Goal: Task Accomplishment & Management: Manage account settings

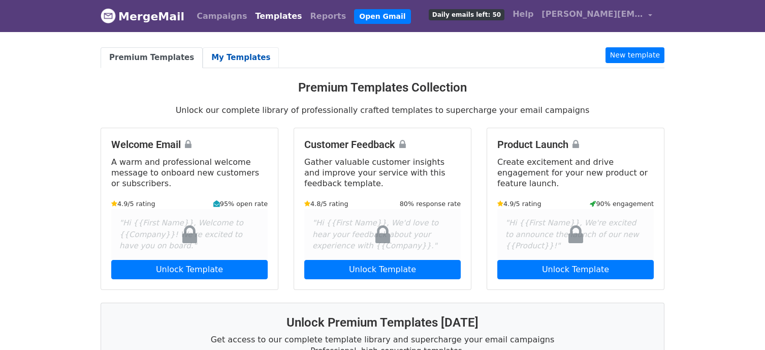
click at [207, 58] on link "My Templates" at bounding box center [241, 57] width 76 height 21
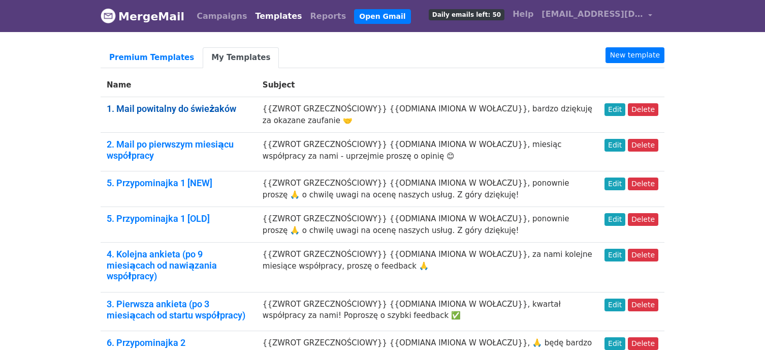
click at [169, 107] on link "1. Mail powitalny do świeżaków" at bounding box center [172, 108] width 130 height 11
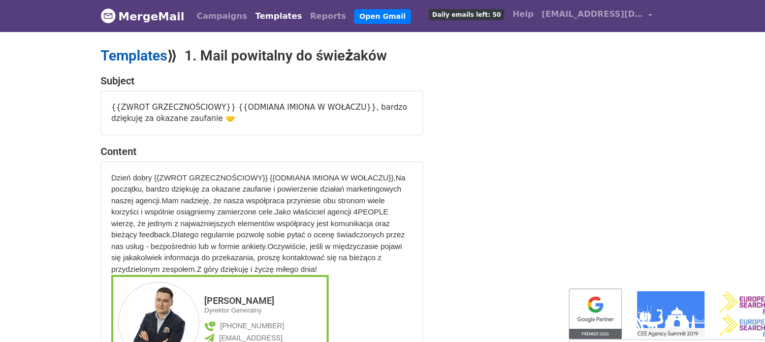
click at [141, 51] on link "Templates" at bounding box center [134, 55] width 67 height 17
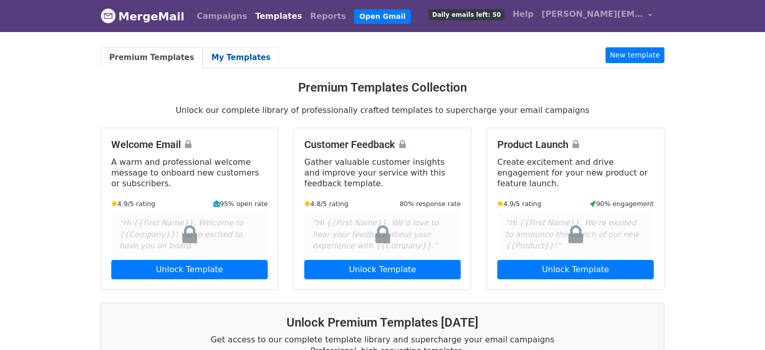
click at [217, 62] on link "My Templates" at bounding box center [241, 57] width 76 height 21
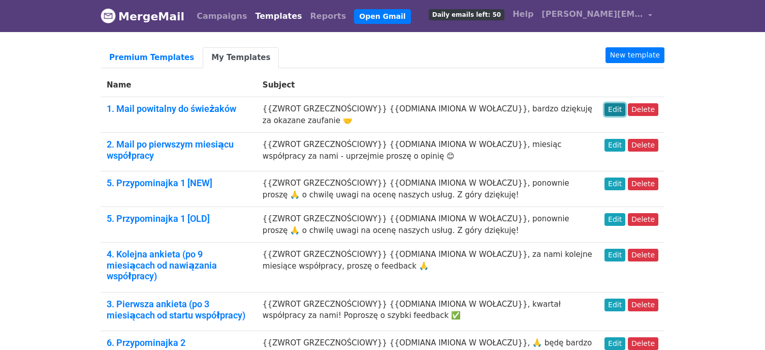
click at [621, 108] on link "Edit" at bounding box center [615, 109] width 21 height 13
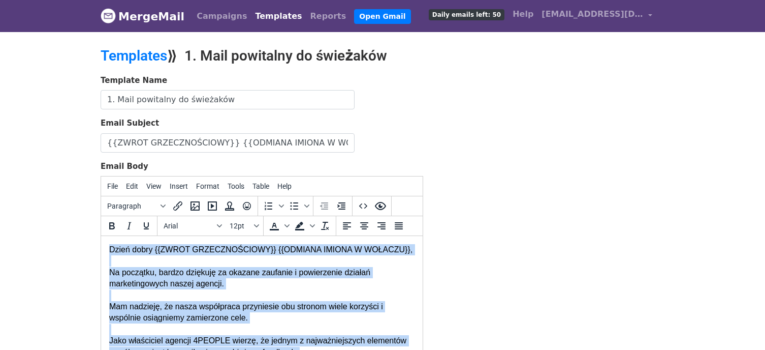
drag, startPoint x: 262, startPoint y: 301, endPoint x: 106, endPoint y: 250, distance: 164.7
paste body
copy div "Dzień dobry {{ZWROT GRZECZNOŚCIOWY}} {{ODMIANA IMIONA W WOŁACZU}}, Na początku,…"
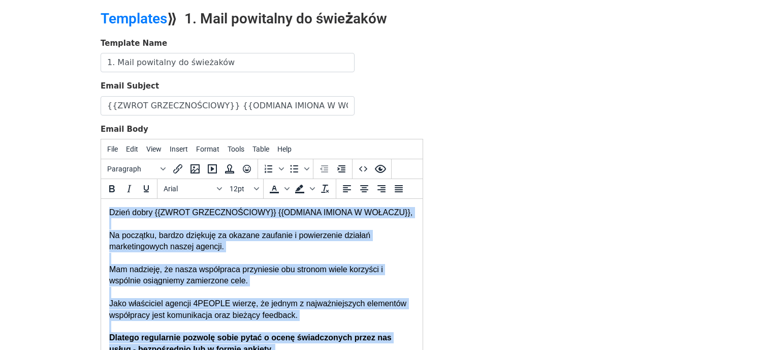
drag, startPoint x: 265, startPoint y: 310, endPoint x: 108, endPoint y: 214, distance: 183.9
copy div "Dzień dobry {{ZWROT GRZECZNOŚCIOWY}} {{ODMIANA IMIONA W WOŁACZU}}, Na początku,…"
click at [281, 243] on div "Dzień dobry {{ZWROT GRZECZNOŚCIOWY}} {{ODMIANA IMIONA W WOŁACZU}}, Na początku,…" at bounding box center [261, 315] width 305 height 216
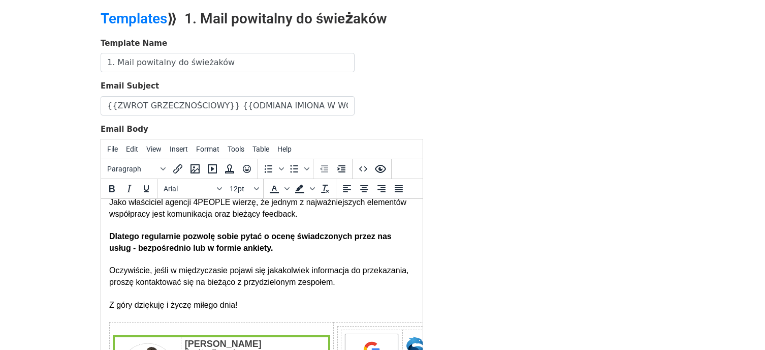
scroll to position [102, 0]
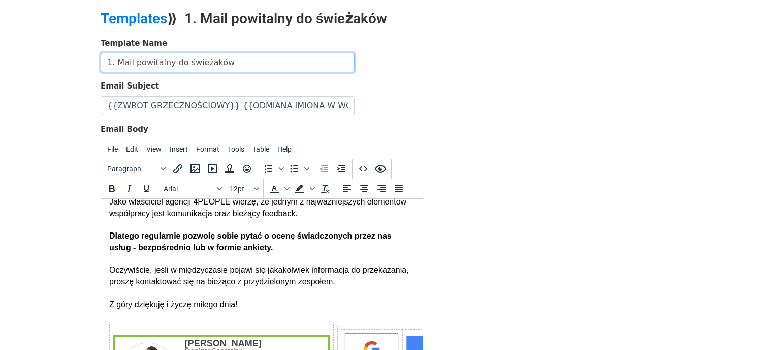
click at [177, 59] on input "1. Mail powitalny do świeżaków" at bounding box center [228, 62] width 254 height 19
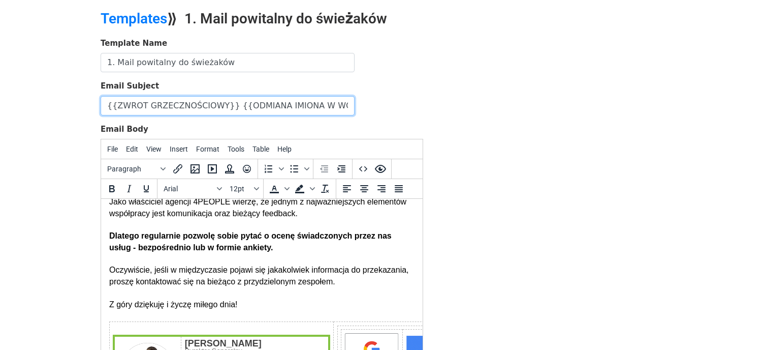
click at [190, 102] on input "{{ZWROT GRZECZNOŚCIOWY}} {{ODMIANA IMIONA W WOŁACZU}}, bardzo dziękuję za okaza…" at bounding box center [228, 105] width 254 height 19
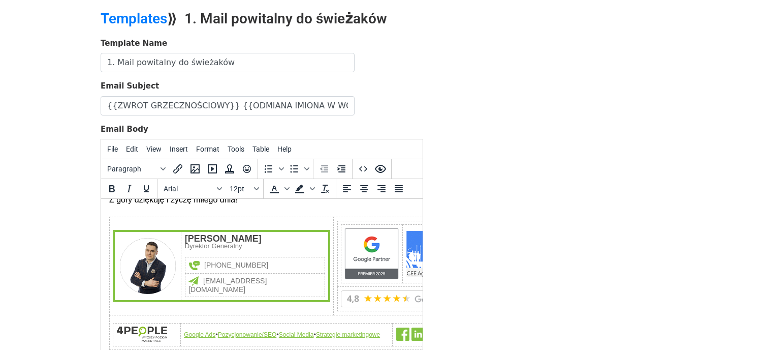
scroll to position [174, 0]
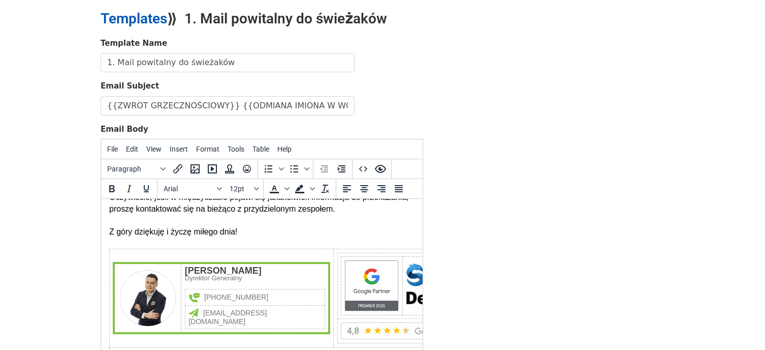
click at [138, 14] on link "Templates" at bounding box center [134, 18] width 67 height 17
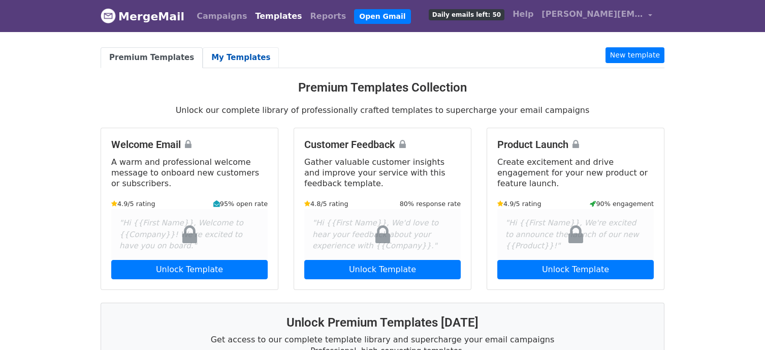
click at [231, 49] on link "My Templates" at bounding box center [241, 57] width 76 height 21
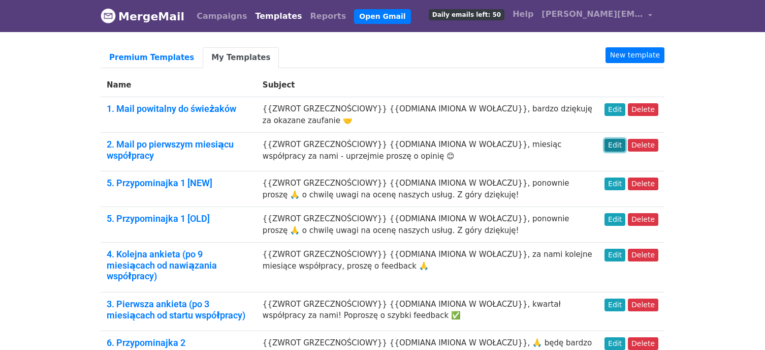
click at [621, 146] on link "Edit" at bounding box center [615, 145] width 21 height 13
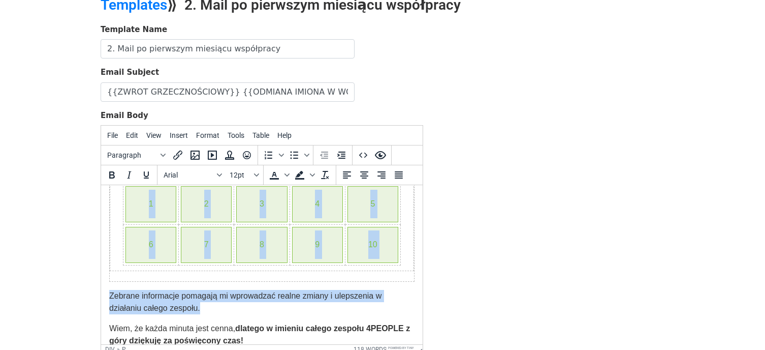
scroll to position [254, 0]
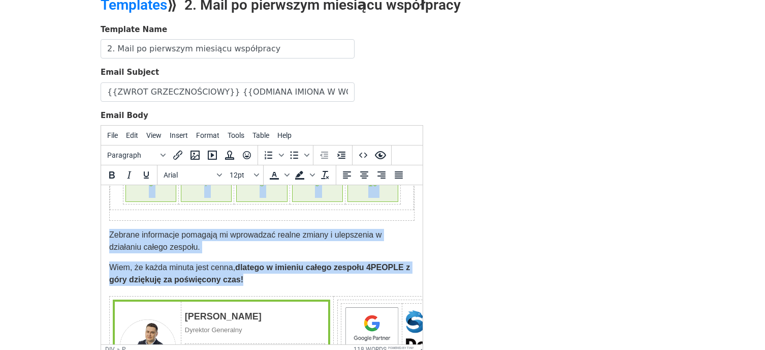
drag, startPoint x: 109, startPoint y: 198, endPoint x: 311, endPoint y: 291, distance: 222.3
click at [311, 291] on div "Dzień dobry {{ZWROT GRZECZNOŚCIOWY}} {{ODMIANA IMIONA W WOŁACZU}}, Zgodnie z za…" at bounding box center [261, 197] width 305 height 516
copy div "Dzień dobry {{ZWROT GRZECZNOŚCIOWY}} {{ODMIANA IMIONA W WOŁACZU}}, Zgodnie z za…"
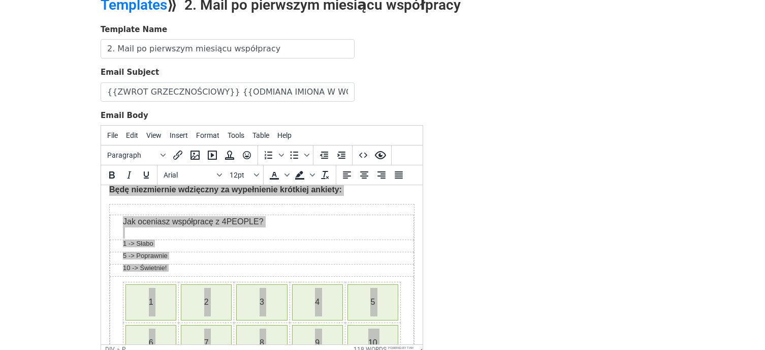
scroll to position [0, 0]
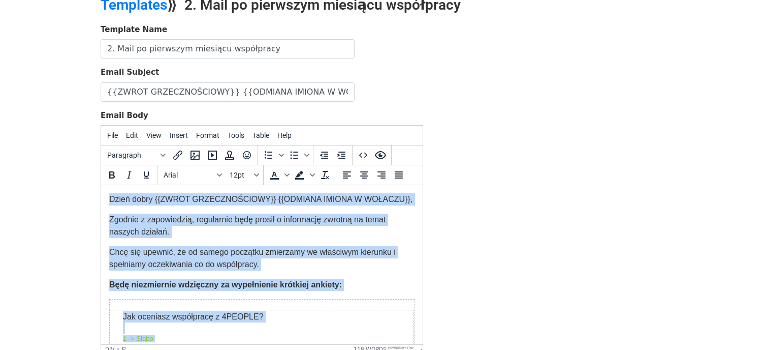
click at [334, 238] on p "Zgodnie z zapowiedzią, regularnie będę prosił o informację zwrotną na temat nas…" at bounding box center [261, 225] width 305 height 24
drag, startPoint x: 357, startPoint y: 293, endPoint x: 98, endPoint y: 198, distance: 276.0
copy div "Dzień dobry {{ZWROT GRZECZNOŚCIOWY}} {{ODMIANA IMIONA W WOŁACZU}}, Zgodnie z za…"
click at [283, 238] on p "Zgodnie z zapowiedzią, regularnie będę prosił o informację zwrotną na temat nas…" at bounding box center [261, 225] width 305 height 24
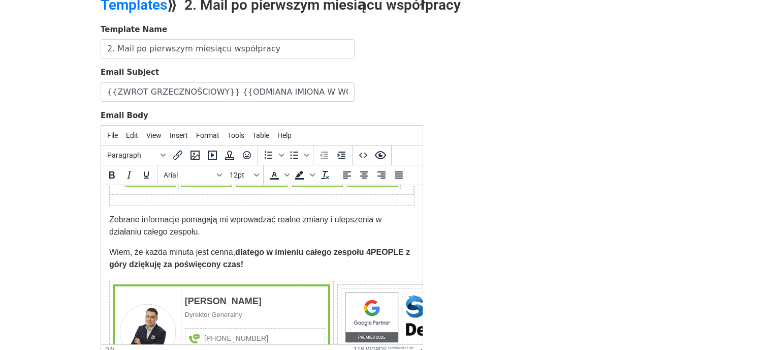
scroll to position [305, 0]
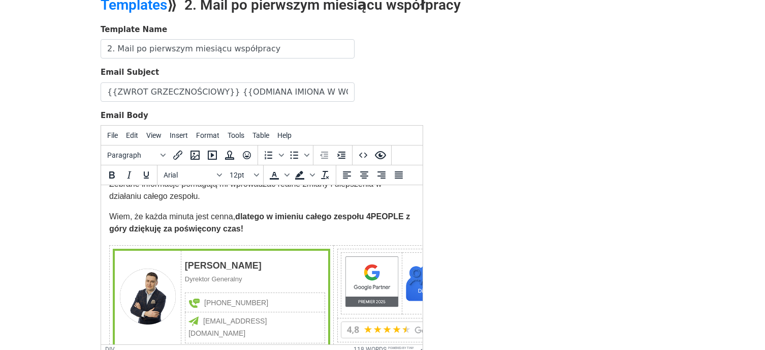
drag, startPoint x: 109, startPoint y: 256, endPoint x: 235, endPoint y: 242, distance: 126.7
click at [235, 242] on html "Dzień dobry {{ZWROT GRZECZNOŚCIOWY}} {{ODMIANA IMIONA W WOŁACZU}}, Zgodnie z za…" at bounding box center [262, 146] width 322 height 532
click at [235, 233] on strong "dlatego w imieniu całego zespołu 4PEOPLE z góry dziękuję za poświęcony czas!" at bounding box center [259, 222] width 301 height 21
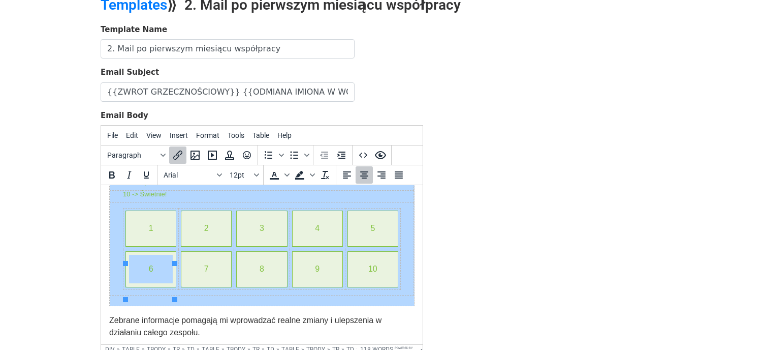
scroll to position [102, 0]
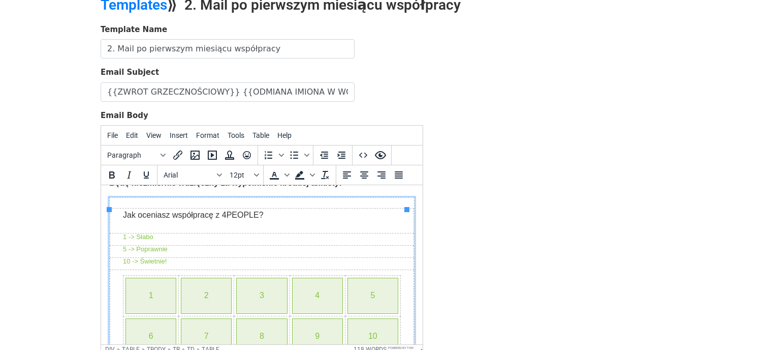
drag, startPoint x: 147, startPoint y: 278, endPoint x: 118, endPoint y: 218, distance: 66.8
click at [118, 218] on td "Jak oceniasz współpracę z 4PEOPLE? 1 -> Słabo 5 -> Poprawnie 10 -> Świetnie! 1 …" at bounding box center [262, 285] width 305 height 175
copy tbody
click at [219, 189] on p "Będę niezmiernie wdzięczny za wypełnienie krótkiej ankiety:" at bounding box center [261, 183] width 305 height 12
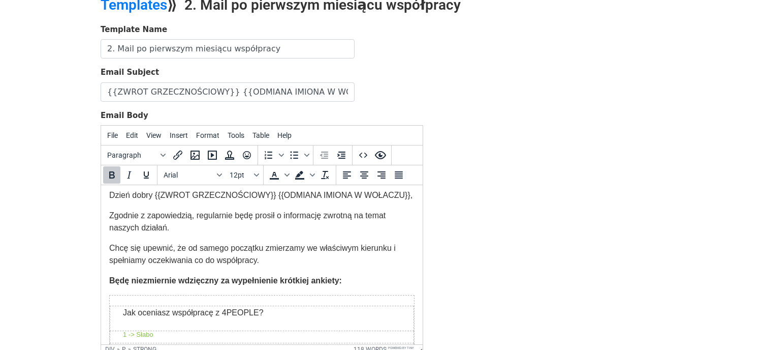
scroll to position [0, 0]
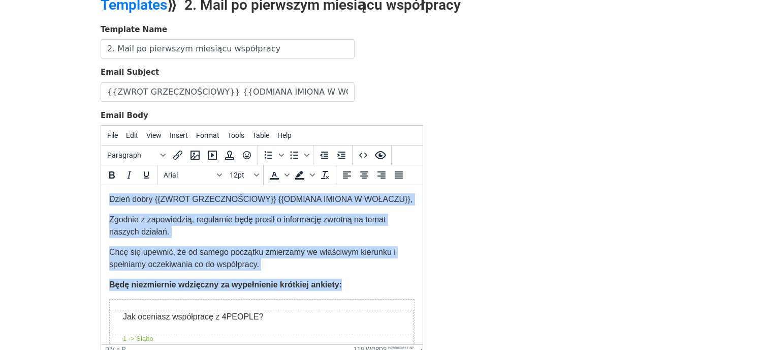
drag, startPoint x: 353, startPoint y: 295, endPoint x: 108, endPoint y: 200, distance: 262.7
copy div "Dzień dobry {{ZWROT GRZECZNOŚCIOWY}} {{ODMIANA IMIONA W WOŁACZU}}, Zgodnie z za…"
click at [363, 260] on font "Chcę się upewnić, że od samego początku zmierzamy we właściwym kierunku i spełn…" at bounding box center [252, 257] width 287 height 21
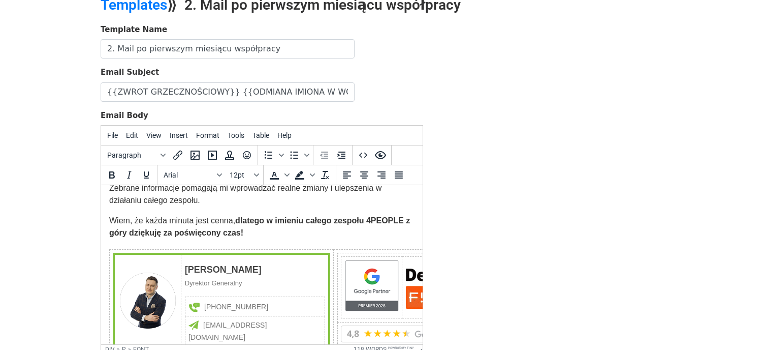
scroll to position [305, 0]
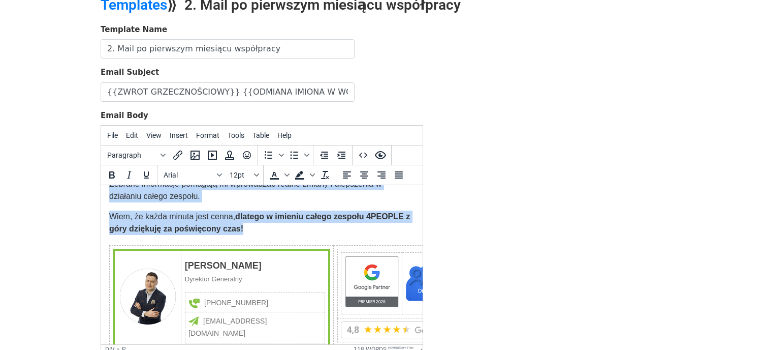
drag, startPoint x: 264, startPoint y: 241, endPoint x: 108, endPoint y: 197, distance: 162.0
click at [108, 197] on html "Dzień dobry {{ZWROT GRZECZNOŚCIOWY}} {{ODMIANA IMIONA W WOŁACZU}}, Zgodnie z za…" at bounding box center [262, 146] width 322 height 532
copy div "Zebrane informacje pomagają mi wprowadzać realne zmiany i ulepszenia w działani…"
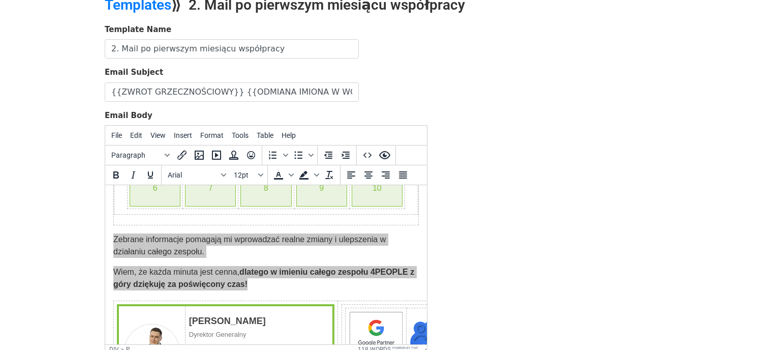
scroll to position [254, 0]
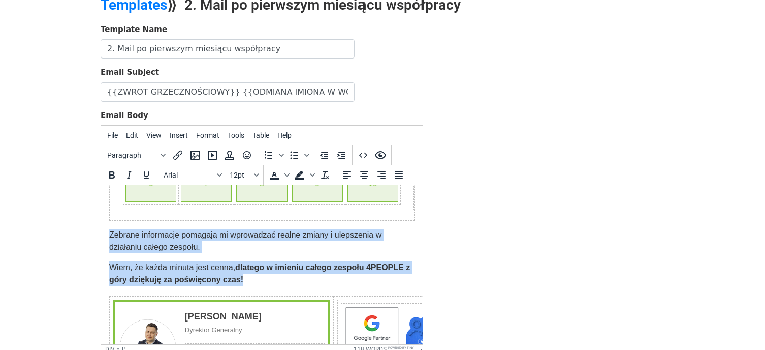
click at [336, 275] on strong "dlatego w imieniu całego zespołu 4PEOPLE z góry dziękuję za poświęcony czas!" at bounding box center [259, 273] width 301 height 21
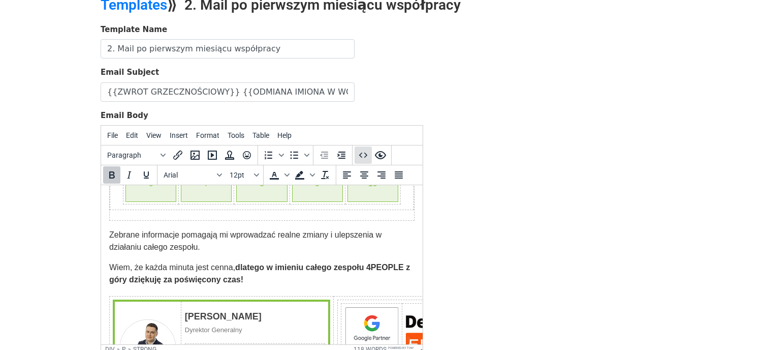
click at [361, 157] on icon "Source code" at bounding box center [363, 155] width 12 height 12
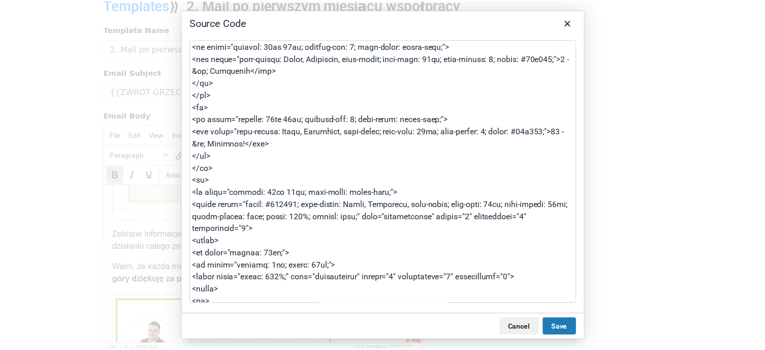
scroll to position [305, 0]
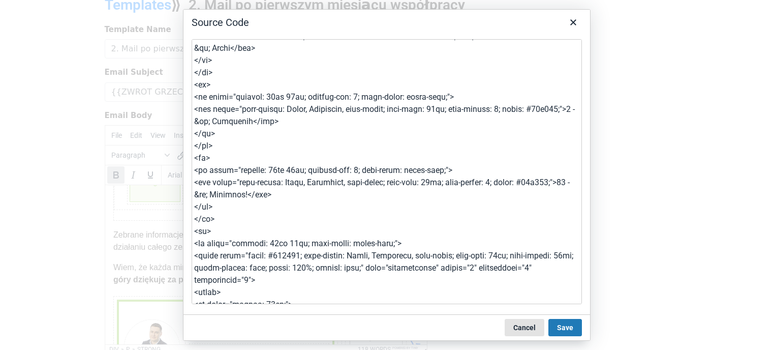
click at [516, 324] on button "Cancel" at bounding box center [524, 327] width 40 height 17
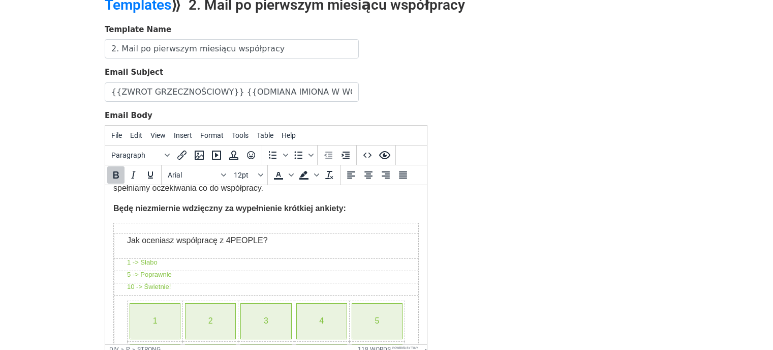
scroll to position [51, 0]
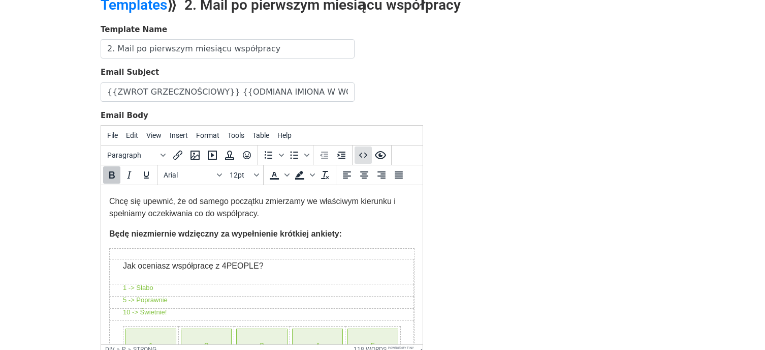
click at [365, 150] on icon "Source code" at bounding box center [363, 155] width 12 height 12
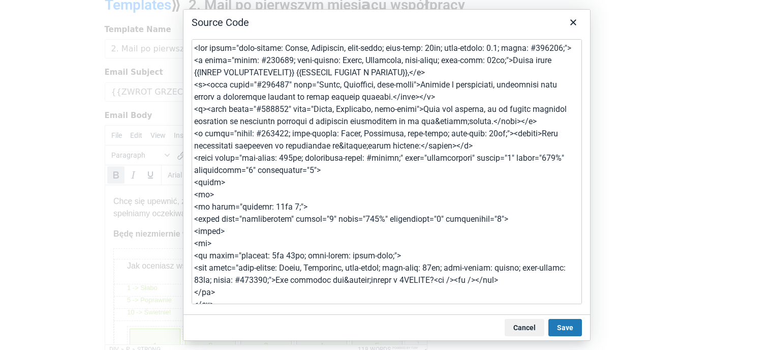
click at [194, 159] on textarea at bounding box center [387, 171] width 390 height 265
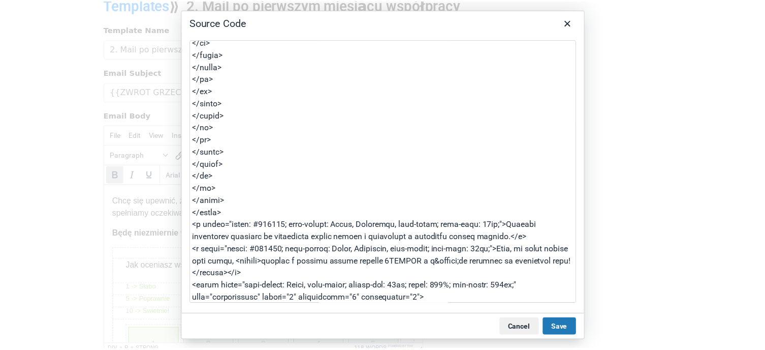
scroll to position [2286, 0]
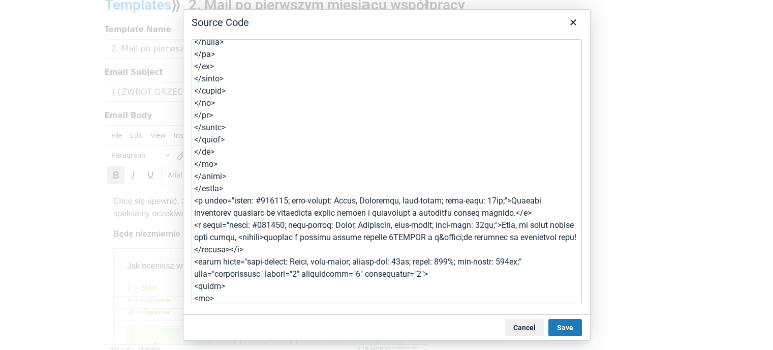
click at [231, 190] on textarea at bounding box center [387, 171] width 390 height 265
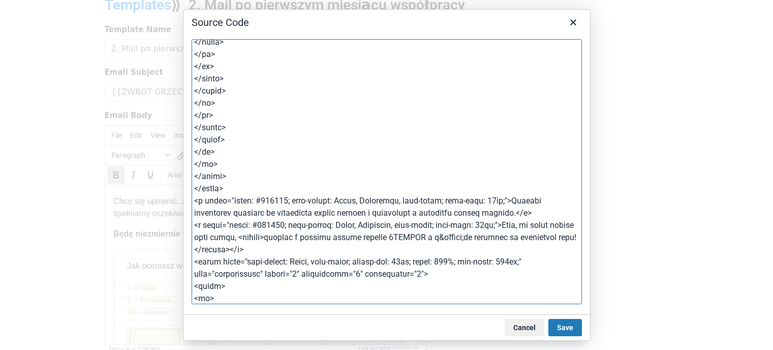
drag, startPoint x: 524, startPoint y: 324, endPoint x: 504, endPoint y: 320, distance: 20.2
click at [524, 324] on button "Cancel" at bounding box center [524, 327] width 40 height 17
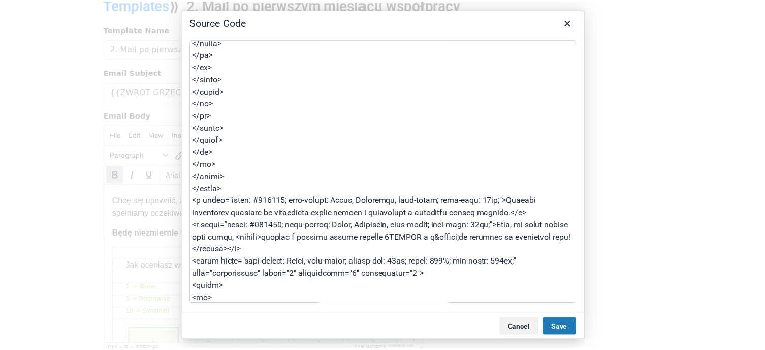
scroll to position [272, 0]
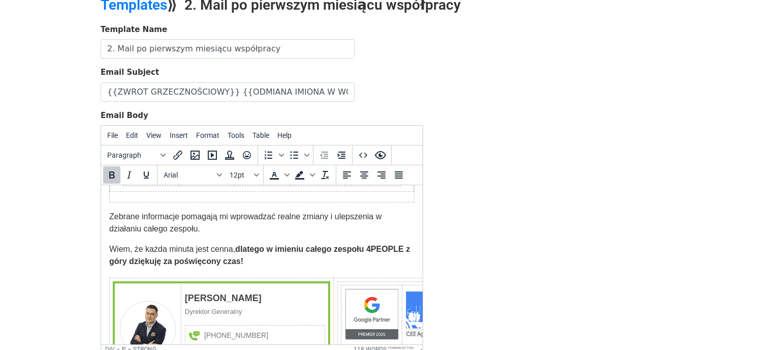
click at [237, 90] on input "{{ZWROT GRZECZNOŚCIOWY}} {{ODMIANA IMIONA W WOŁACZU}}, miesiąc współpracy za na…" at bounding box center [228, 91] width 254 height 19
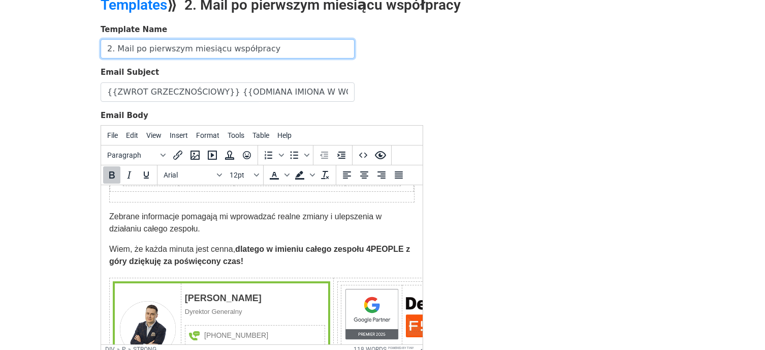
click at [216, 44] on input "2. Mail po pierwszym miesiącu współpracy" at bounding box center [228, 48] width 254 height 19
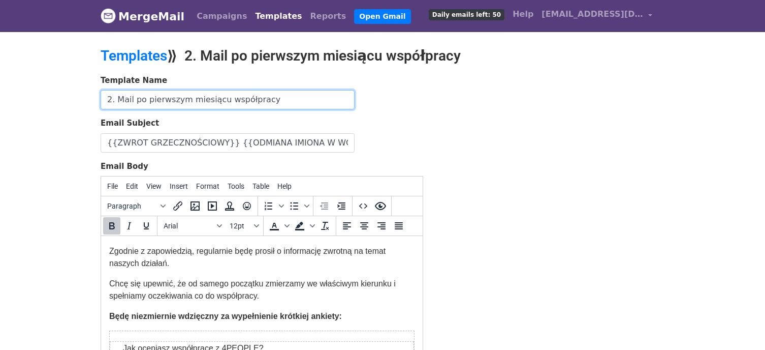
scroll to position [0, 0]
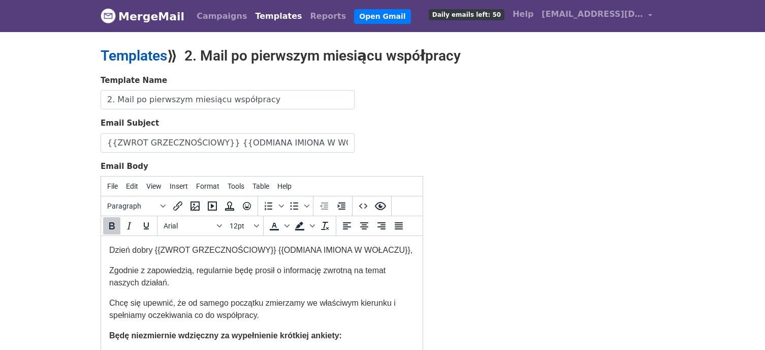
click at [138, 57] on link "Templates" at bounding box center [134, 55] width 67 height 17
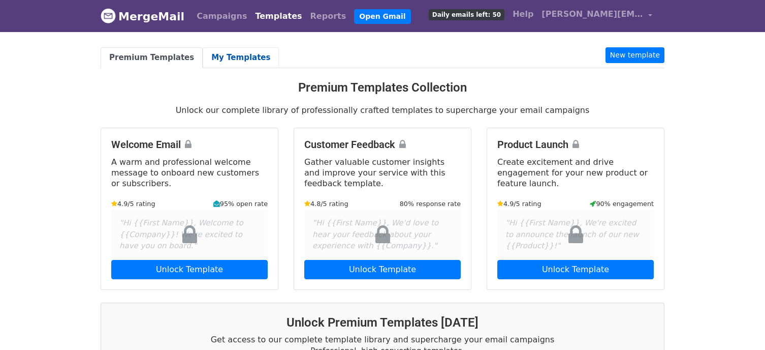
click at [218, 56] on link "My Templates" at bounding box center [241, 57] width 76 height 21
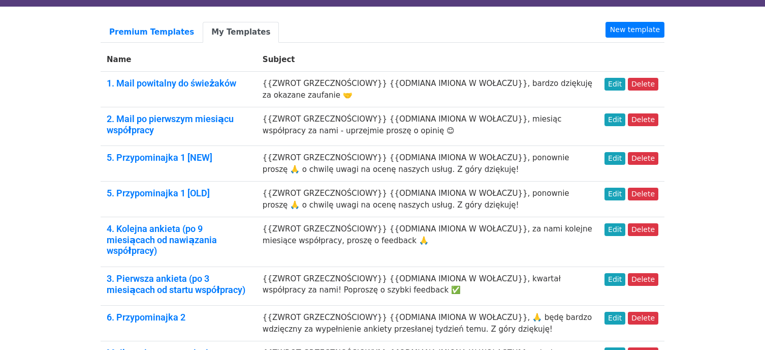
scroll to position [51, 0]
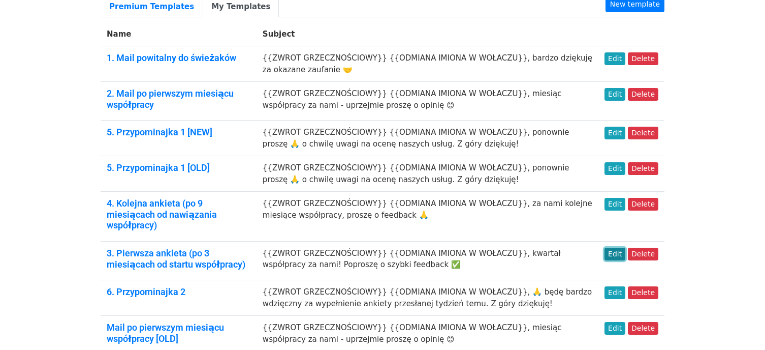
click at [618, 247] on link "Edit" at bounding box center [615, 253] width 21 height 13
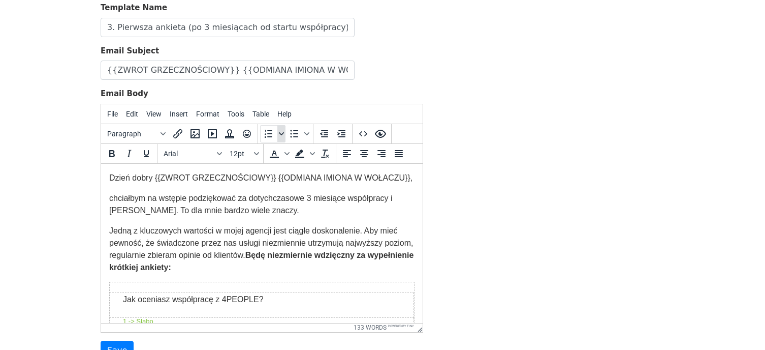
scroll to position [102, 0]
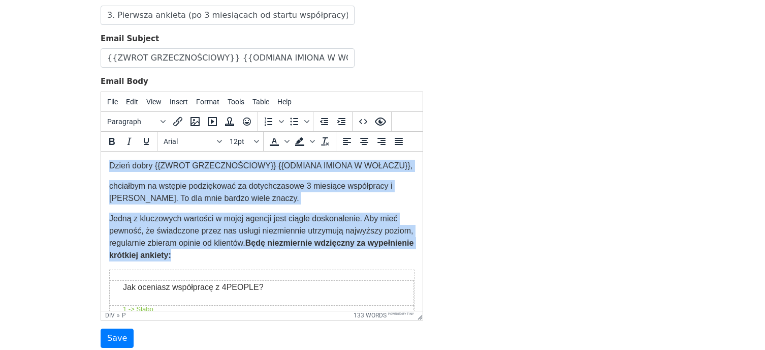
drag, startPoint x: 229, startPoint y: 266, endPoint x: 102, endPoint y: 169, distance: 159.1
copy div "Dzień dobry {{ZWROT GRZECZNOŚCIOWY}} {{ODMIANA IMIONA W WOŁACZU}}, chciałbym na…"
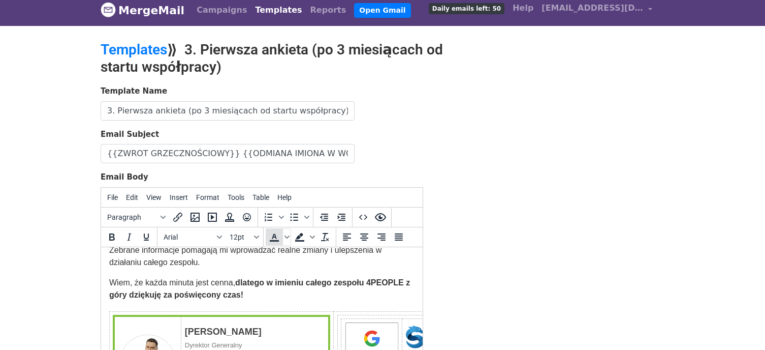
scroll to position [0, 0]
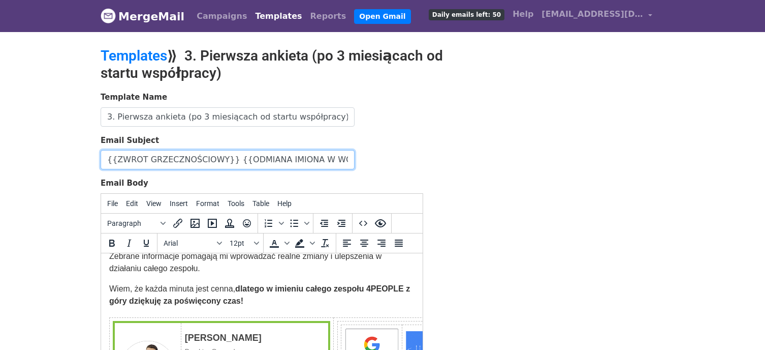
click at [225, 161] on input "{{ZWROT GRZECZNOŚCIOWY}} {{ODMIANA IMIONA W WOŁACZU}}, kwartał współpracy za na…" at bounding box center [228, 159] width 254 height 19
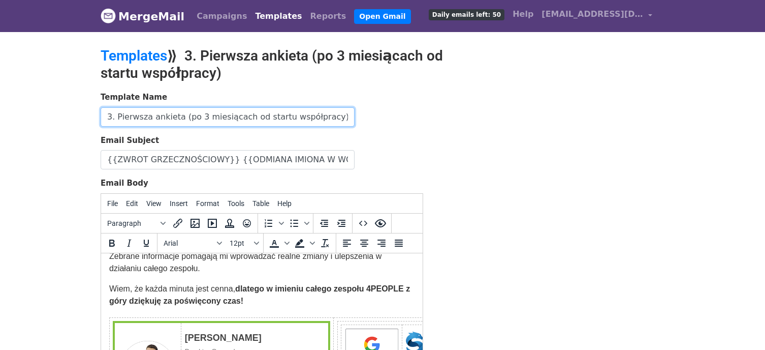
click at [183, 112] on input "3. Pierwsza ankieta (po 3 miesiącach od startu współpracy)" at bounding box center [228, 116] width 254 height 19
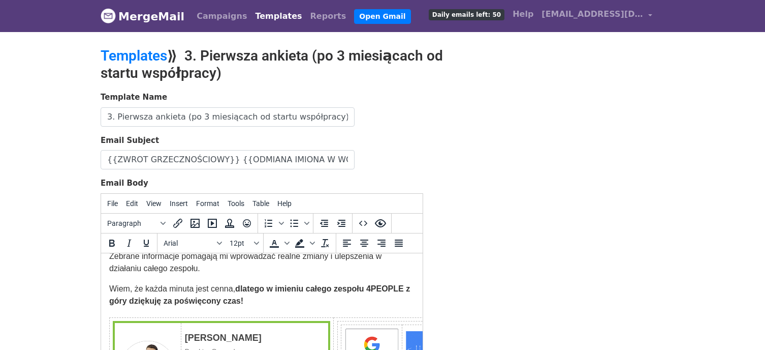
click at [437, 188] on div "Template Name 3. Pierwsza ankieta (po 3 miesiącach od startu współpracy) Email …" at bounding box center [382, 270] width 579 height 358
click at [466, 159] on div "Template Name 3. Pierwsza ankieta (po 3 miesiącach od startu współpracy) Email …" at bounding box center [382, 270] width 579 height 358
click at [138, 56] on link "Templates" at bounding box center [134, 55] width 67 height 17
